Goal: Obtain resource: Download file/media

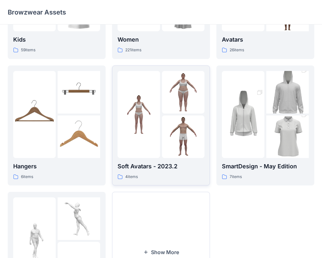
scroll to position [165, 0]
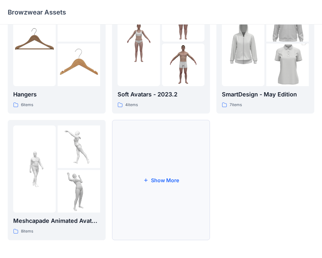
click at [157, 141] on button "Show More" at bounding box center [161, 180] width 98 height 120
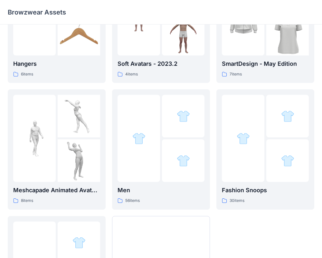
scroll to position [199, 0]
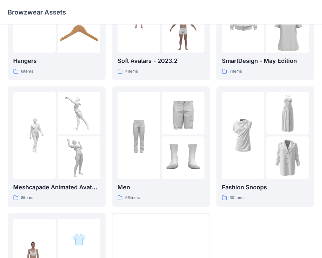
click at [157, 140] on img at bounding box center [139, 135] width 43 height 43
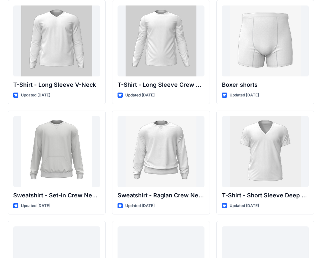
scroll to position [472, 0]
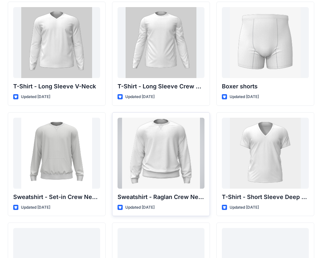
click at [171, 139] on div at bounding box center [161, 153] width 87 height 71
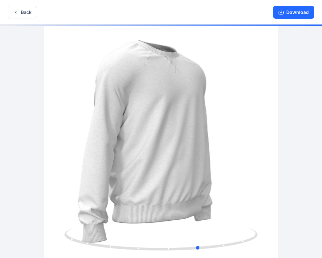
drag, startPoint x: 202, startPoint y: 118, endPoint x: 240, endPoint y: 121, distance: 37.8
click at [240, 121] on div at bounding box center [161, 142] width 322 height 235
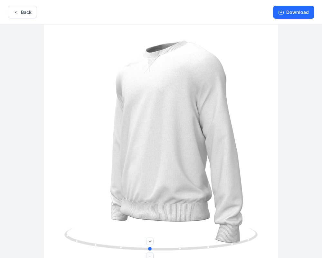
drag, startPoint x: 202, startPoint y: 251, endPoint x: 152, endPoint y: 256, distance: 49.6
click at [152, 252] on icon at bounding box center [161, 240] width 195 height 24
click at [299, 15] on button "Download" at bounding box center [293, 12] width 41 height 13
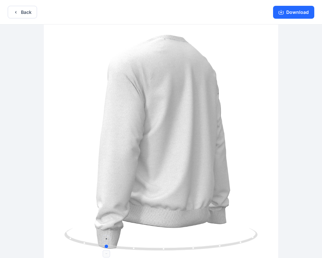
drag, startPoint x: 151, startPoint y: 249, endPoint x: 106, endPoint y: 248, distance: 45.2
click at [106, 248] on icon at bounding box center [161, 240] width 195 height 24
click at [285, 15] on button "Download" at bounding box center [293, 12] width 41 height 13
